Goal: Task Accomplishment & Management: Use online tool/utility

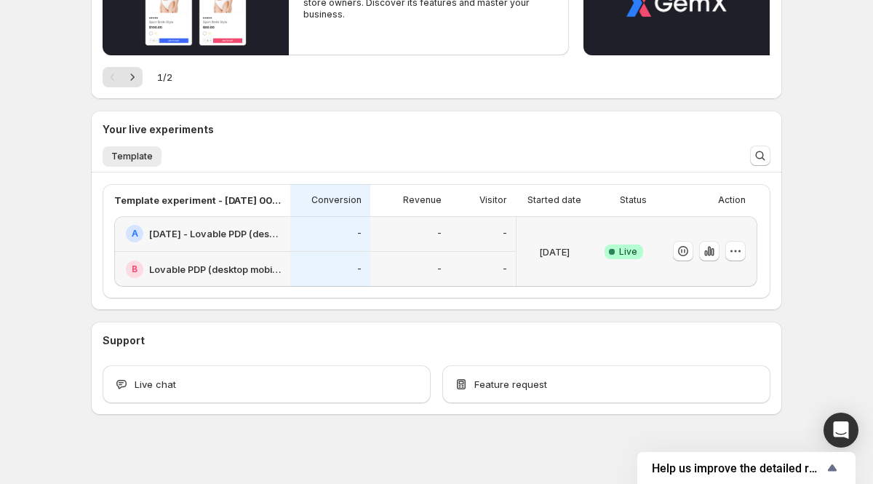
scroll to position [231, 0]
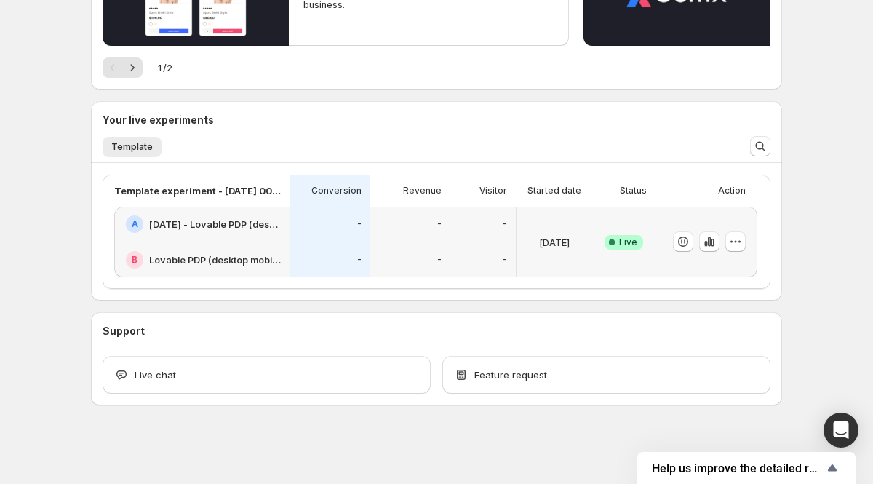
click at [584, 146] on ul "Template More views" at bounding box center [416, 146] width 633 height 20
click at [715, 242] on icon "button" at bounding box center [709, 241] width 15 height 15
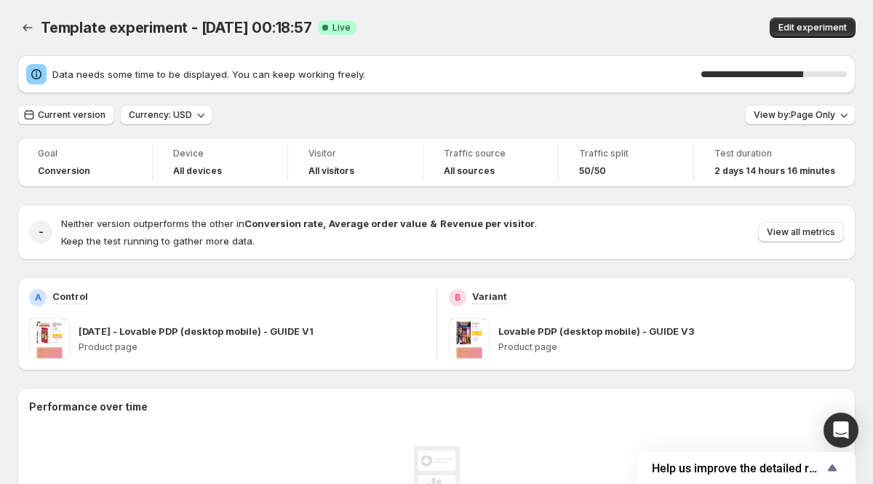
click at [105, 33] on span "Template experiment - [DATE] 00:18:57" at bounding box center [176, 27] width 271 height 17
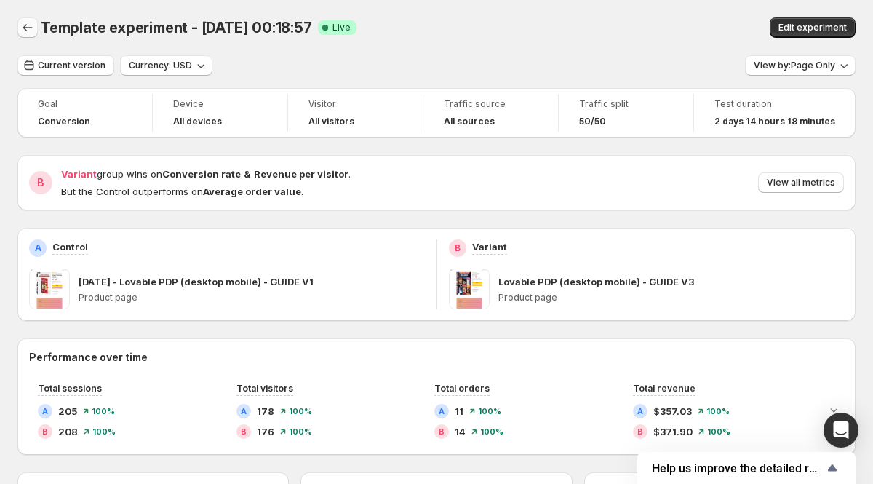
click at [31, 33] on icon "Back" at bounding box center [27, 27] width 15 height 15
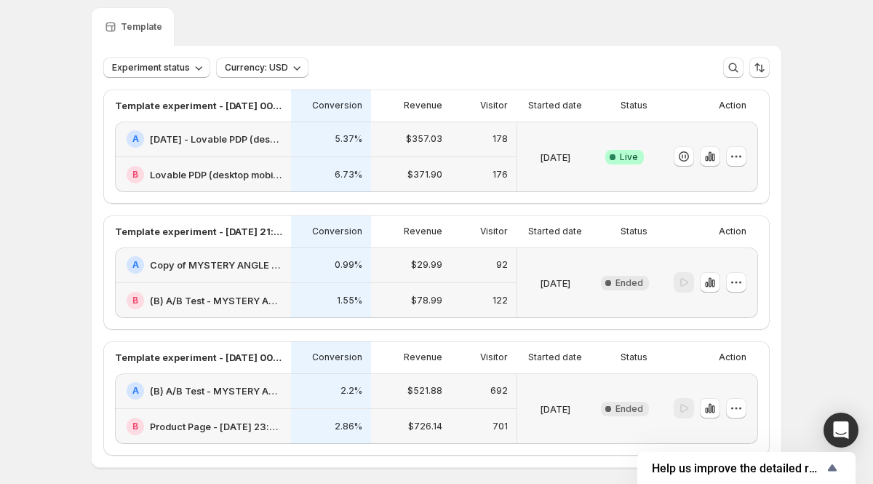
scroll to position [33, 0]
